Goal: Information Seeking & Learning: Learn about a topic

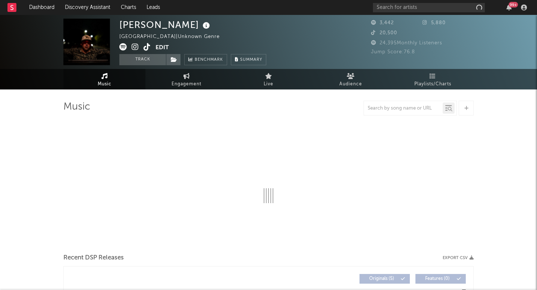
select select "1w"
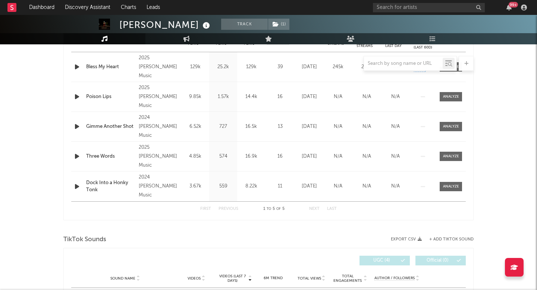
scroll to position [292, 0]
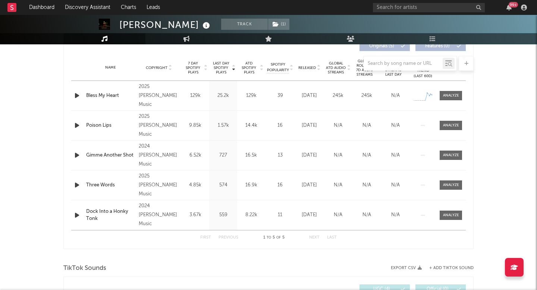
click at [455, 101] on div "Name Bless My Heart Copyright 2025 [PERSON_NAME] Music Label [PERSON_NAME] Musi…" at bounding box center [268, 95] width 395 height 29
click at [455, 98] on div at bounding box center [451, 96] width 16 height 6
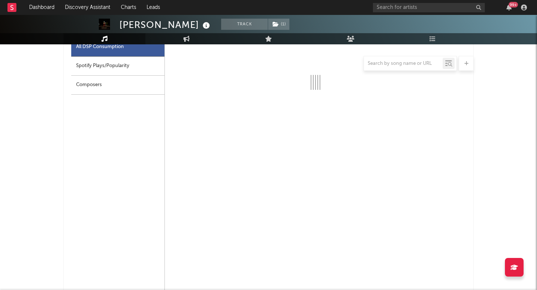
scroll to position [366, 0]
select select "1w"
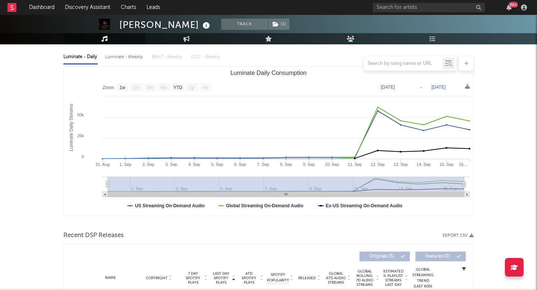
scroll to position [3, 0]
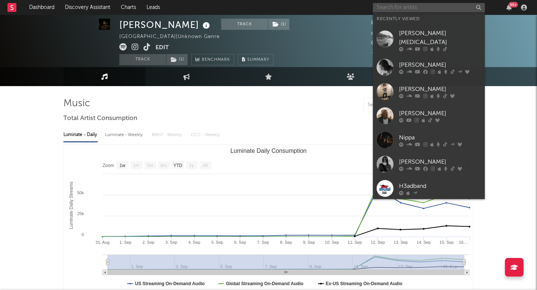
click at [382, 3] on input "text" at bounding box center [429, 7] width 112 height 9
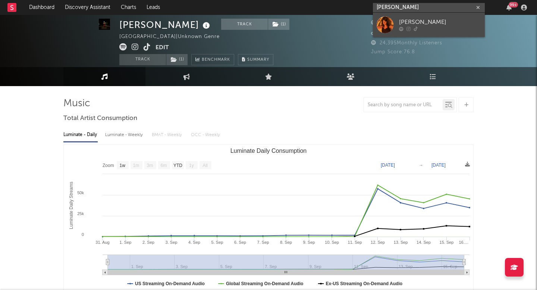
type input "[PERSON_NAME]"
click at [406, 21] on div "[PERSON_NAME]" at bounding box center [440, 22] width 82 height 9
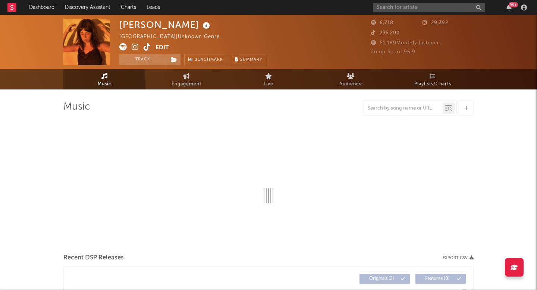
select select "1w"
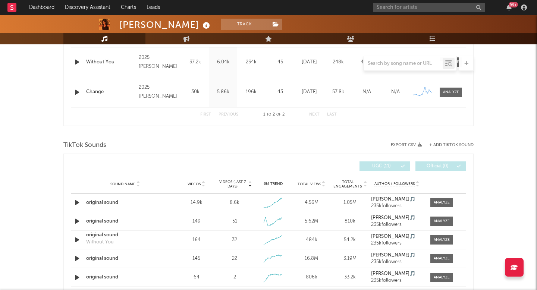
scroll to position [328, 0]
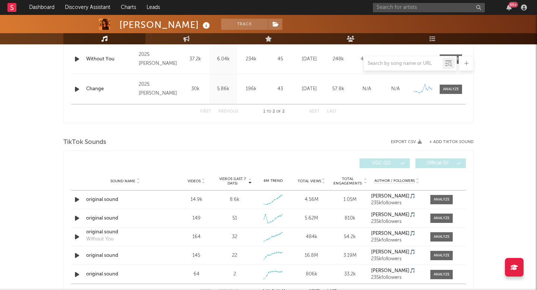
click at [71, 202] on div "Videos (last 7 days) Sound Name Videos Videos (last 7 days) Total Views Total E…" at bounding box center [268, 227] width 410 height 152
click at [74, 201] on icon "button" at bounding box center [77, 199] width 8 height 9
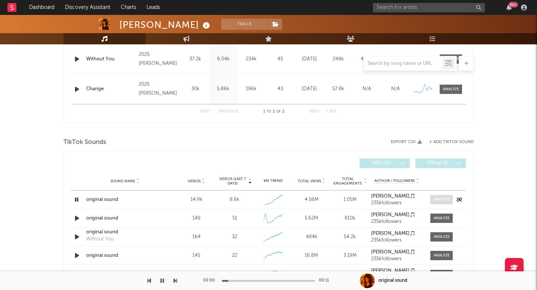
click at [445, 197] on div at bounding box center [442, 200] width 16 height 6
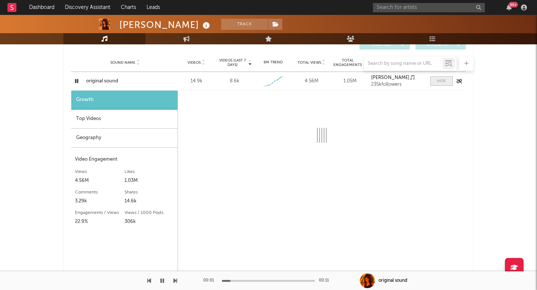
select select "1w"
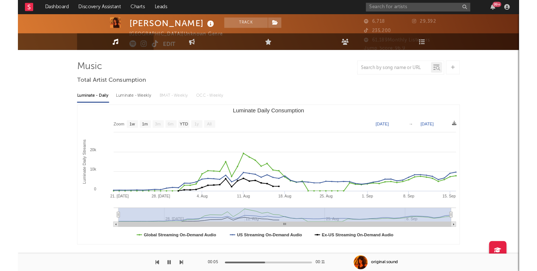
scroll to position [6, 0]
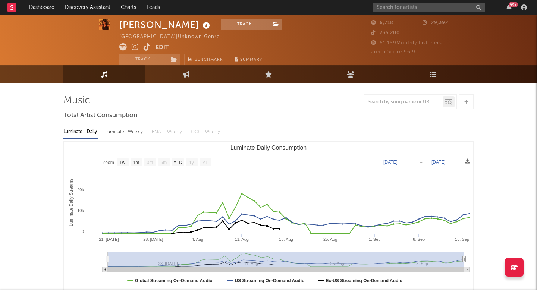
click at [144, 44] on icon at bounding box center [147, 46] width 7 height 7
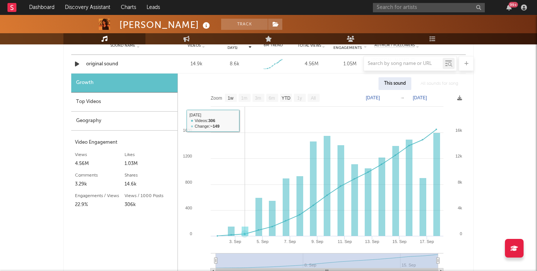
scroll to position [500, 0]
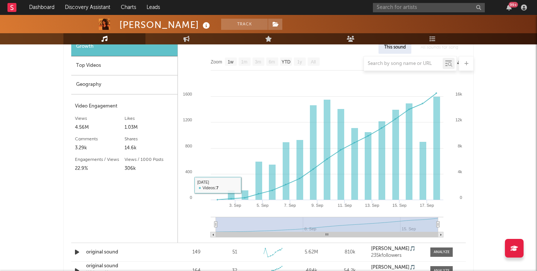
click at [128, 78] on div "Geography" at bounding box center [124, 84] width 106 height 19
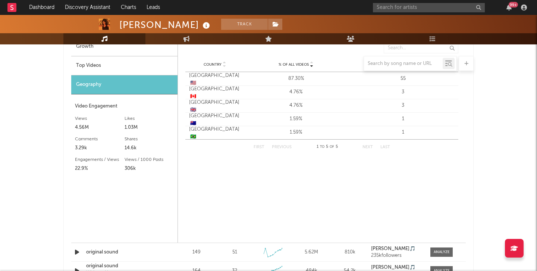
click at [163, 67] on div at bounding box center [268, 63] width 410 height 15
click at [157, 66] on div at bounding box center [268, 63] width 410 height 15
click at [144, 69] on div at bounding box center [268, 63] width 410 height 15
click at [102, 64] on div at bounding box center [268, 63] width 410 height 15
click at [86, 68] on div at bounding box center [268, 63] width 410 height 15
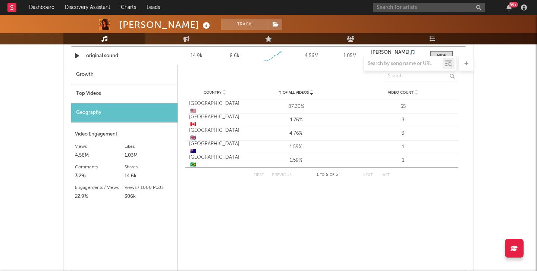
scroll to position [440, 0]
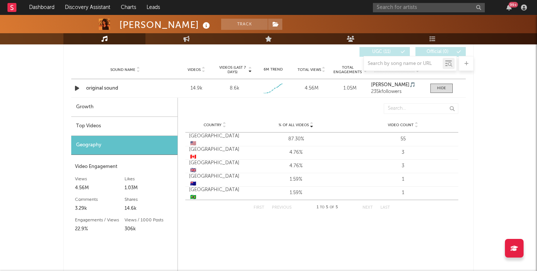
click at [85, 125] on div "Top Videos" at bounding box center [124, 126] width 106 height 19
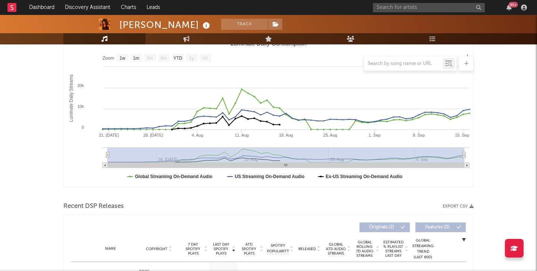
scroll to position [0, 0]
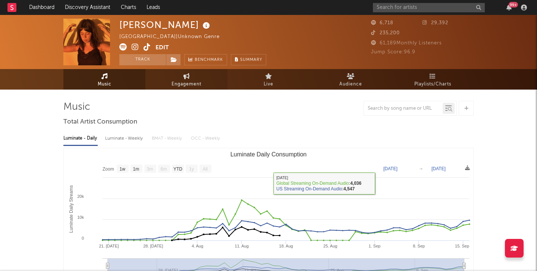
click at [190, 85] on span "Engagement" at bounding box center [187, 84] width 30 height 9
select select "1w"
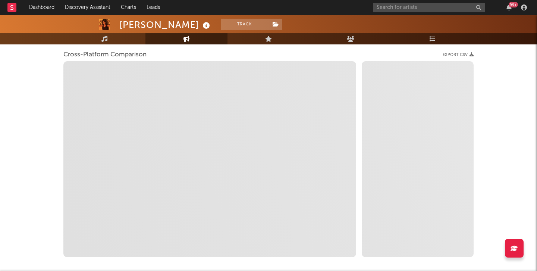
scroll to position [98, 0]
select select "1m"
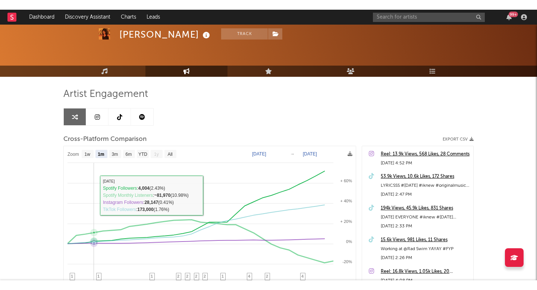
scroll to position [0, 0]
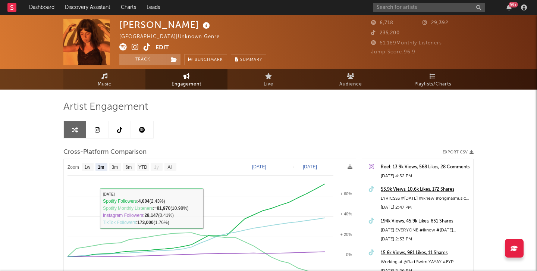
click at [100, 81] on span "Music" at bounding box center [105, 84] width 14 height 9
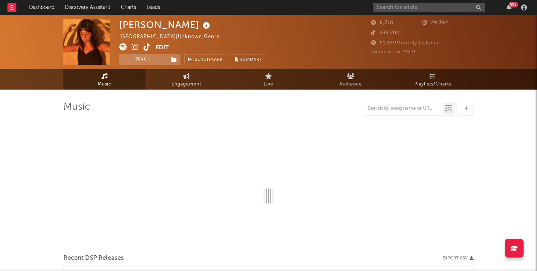
select select "1w"
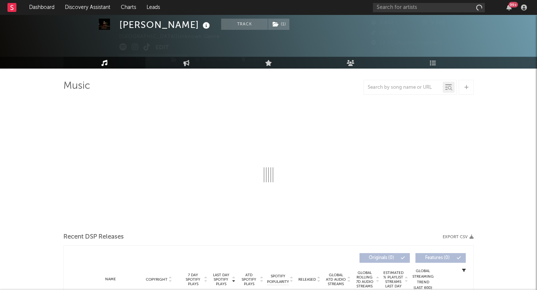
select select "1w"
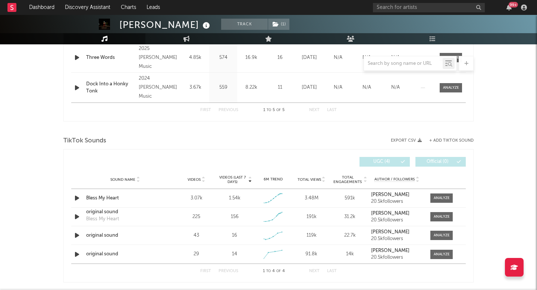
scroll to position [420, 0]
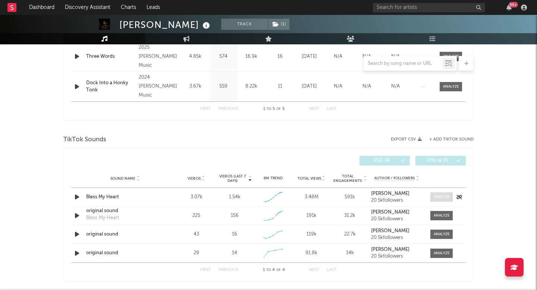
click at [443, 195] on div at bounding box center [442, 197] width 16 height 6
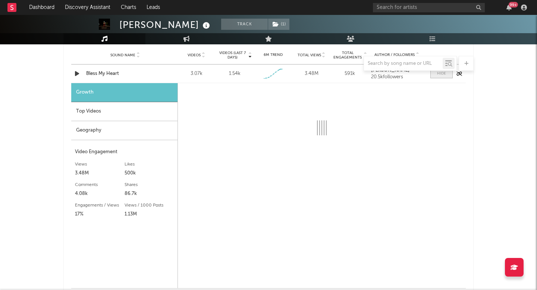
scroll to position [564, 0]
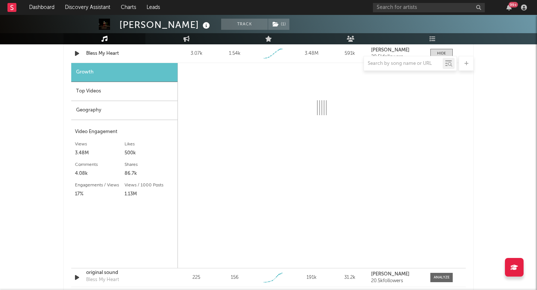
select select "1w"
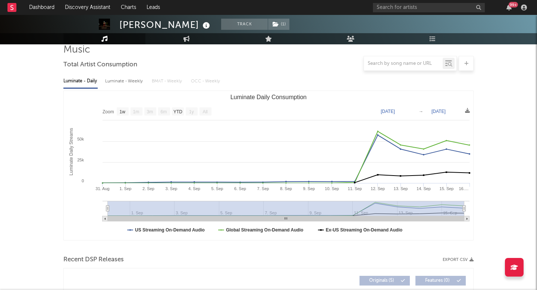
scroll to position [0, 0]
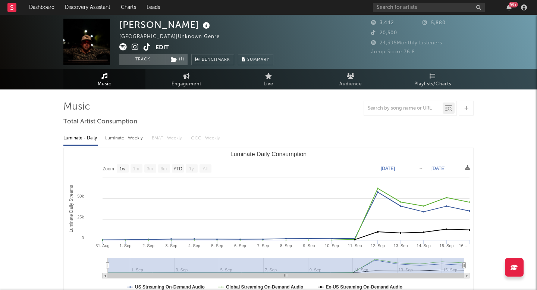
click at [147, 46] on icon at bounding box center [147, 46] width 7 height 7
click at [395, 7] on input "text" at bounding box center [429, 7] width 112 height 9
click at [396, 1] on div "briley 99 +" at bounding box center [451, 7] width 157 height 15
click at [395, 3] on input "briley" at bounding box center [429, 7] width 112 height 9
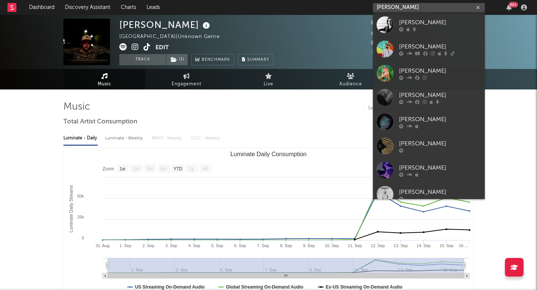
click at [395, 3] on input "briley" at bounding box center [429, 7] width 112 height 9
type input "reba"
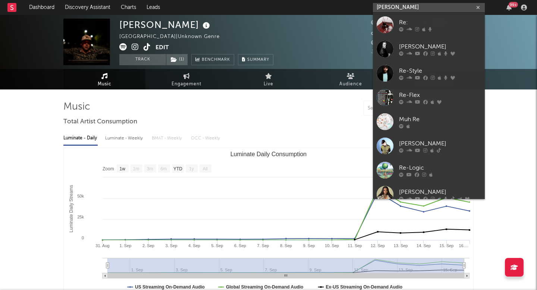
click at [397, 6] on input "reba" at bounding box center [429, 7] width 112 height 9
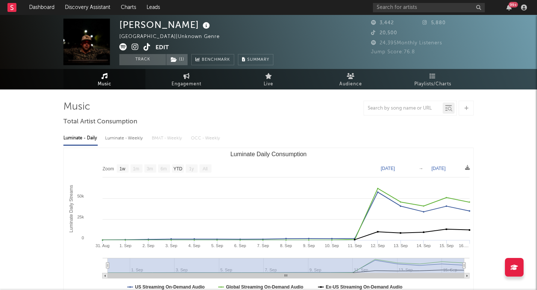
click at [154, 130] on div "Luminate - Daily Luminate - Weekly BMAT - Weekly OCC - Weekly Zoom 1w 1m 3m 6m …" at bounding box center [268, 213] width 410 height 171
click at [147, 47] on icon at bounding box center [147, 46] width 7 height 7
click at [142, 46] on span at bounding box center [137, 47] width 36 height 9
click at [148, 46] on icon at bounding box center [147, 46] width 7 height 7
